Goal: Find specific page/section: Find specific page/section

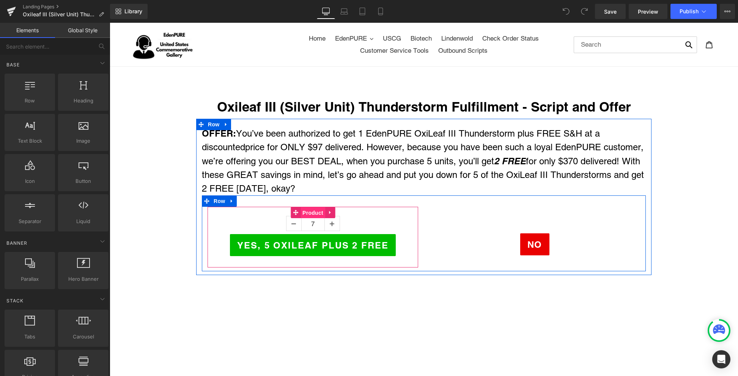
click at [309, 212] on span "Product" at bounding box center [312, 212] width 25 height 11
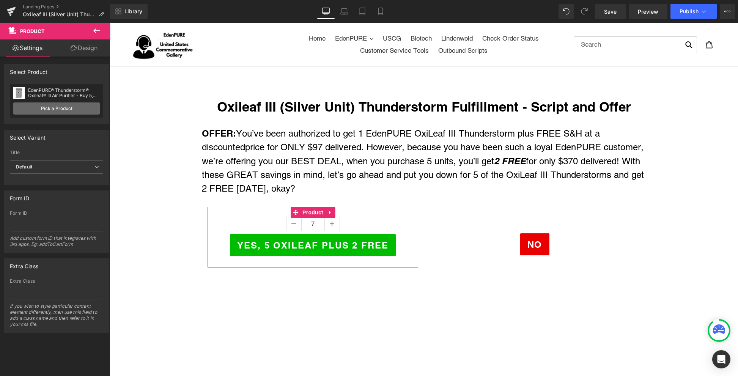
click at [58, 110] on link "Pick a Product" at bounding box center [56, 108] width 87 height 12
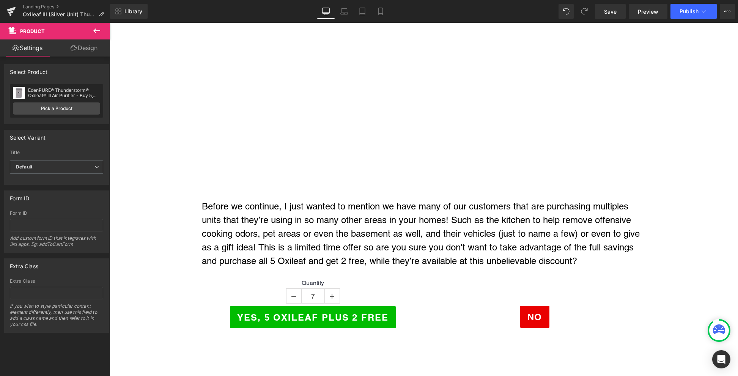
scroll to position [280, 0]
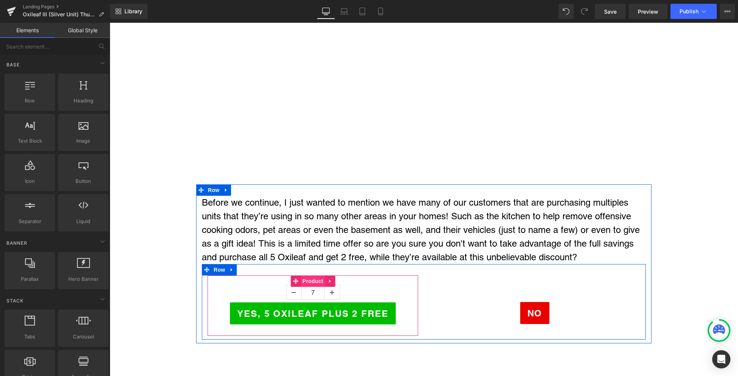
click at [309, 277] on span "Product" at bounding box center [312, 280] width 25 height 11
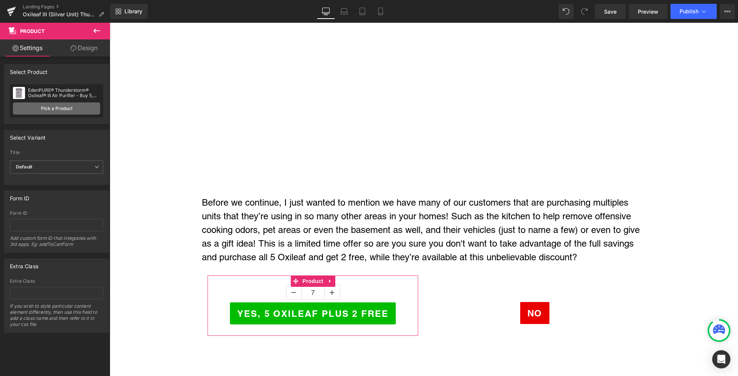
click at [71, 109] on link "Pick a Product" at bounding box center [56, 108] width 87 height 12
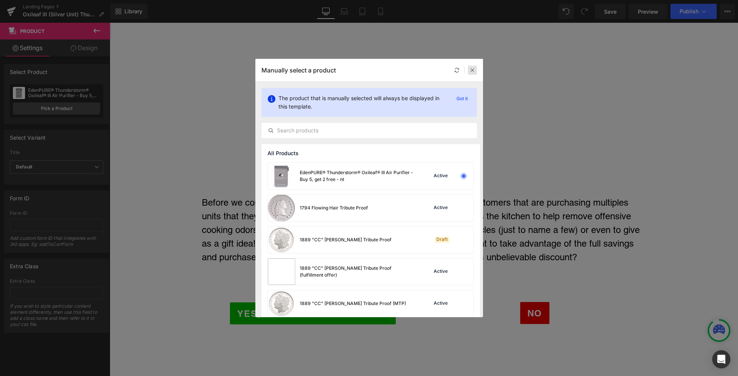
click at [471, 70] on icon at bounding box center [471, 69] width 5 height 5
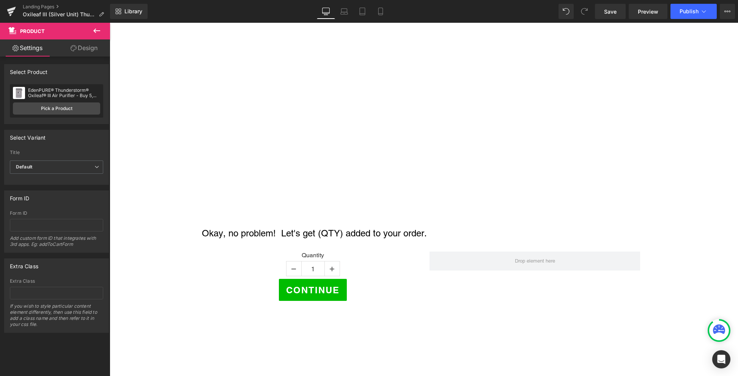
scroll to position [611, 0]
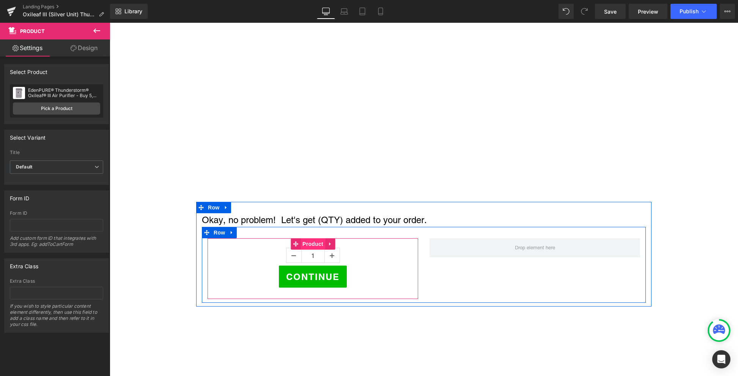
click at [306, 242] on span "Product" at bounding box center [312, 243] width 25 height 11
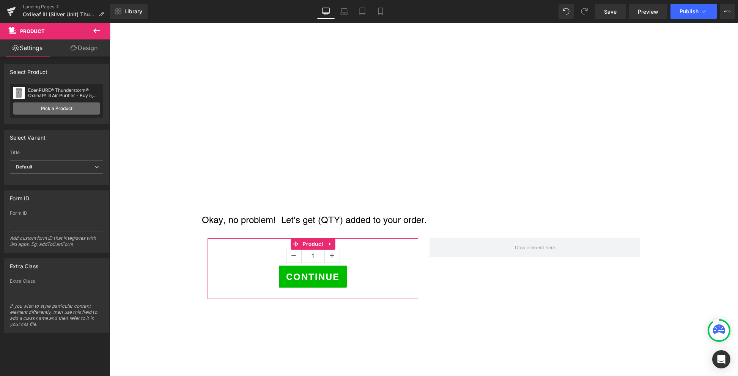
click at [71, 107] on link "Pick a Product" at bounding box center [56, 108] width 87 height 12
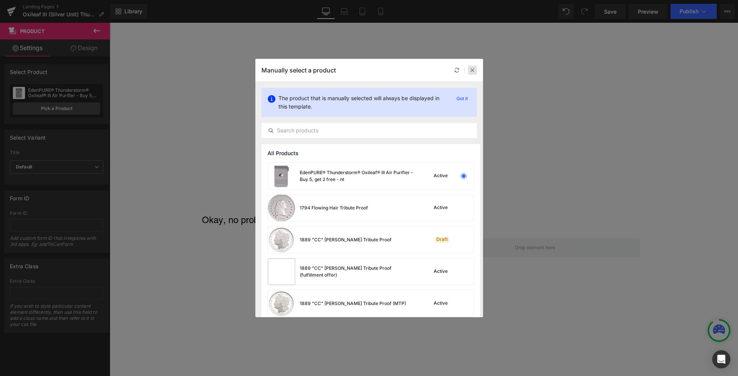
click at [471, 70] on icon at bounding box center [471, 69] width 5 height 5
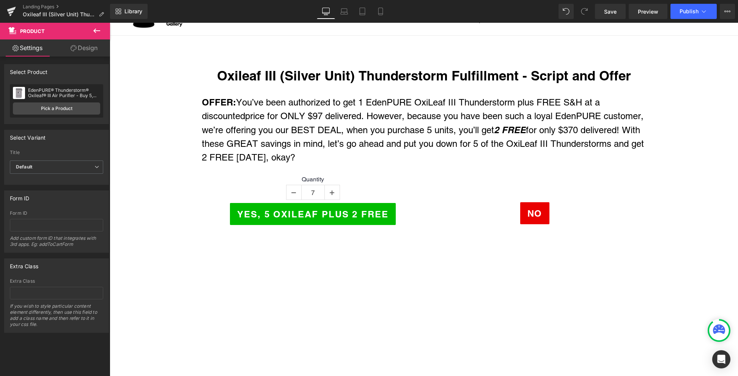
scroll to position [0, 0]
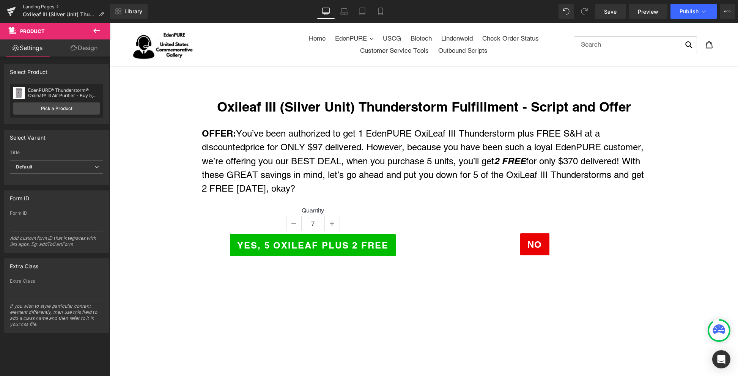
click at [37, 8] on link "Landing Pages" at bounding box center [66, 7] width 87 height 6
